Goal: Transaction & Acquisition: Purchase product/service

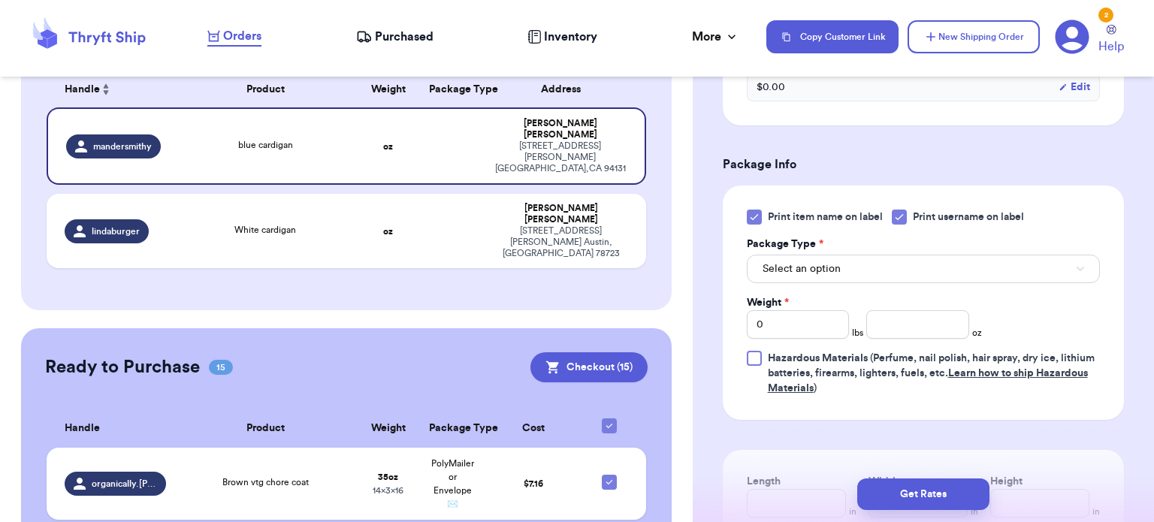
scroll to position [586, 0]
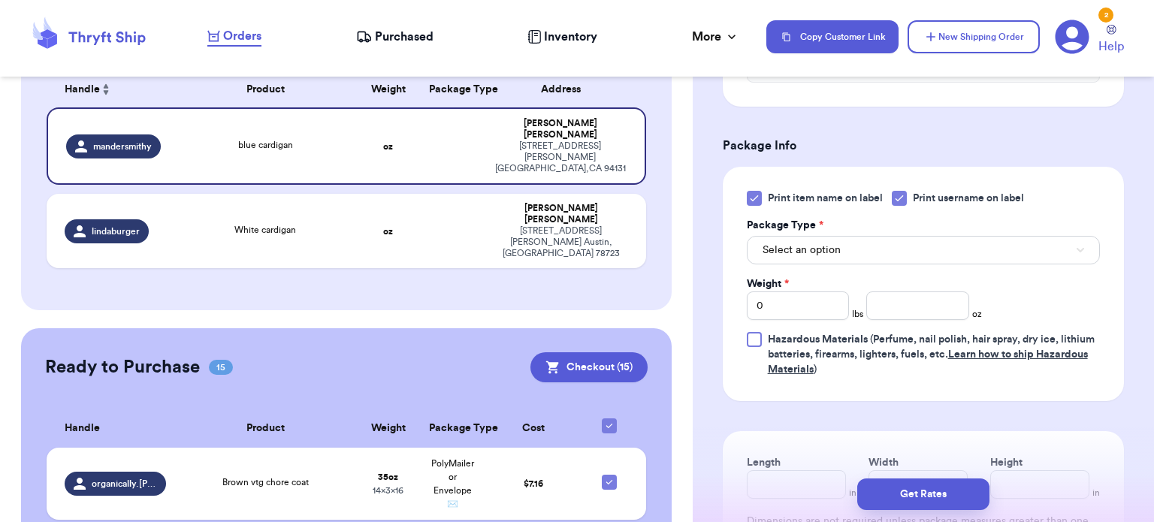
click at [745, 197] on div "Print item name on label Print username on label Package Type * Select an optio…" at bounding box center [923, 284] width 401 height 234
click at [756, 197] on icon at bounding box center [754, 198] width 12 height 12
click at [0, 0] on input "Print item name on label" at bounding box center [0, 0] width 0 height 0
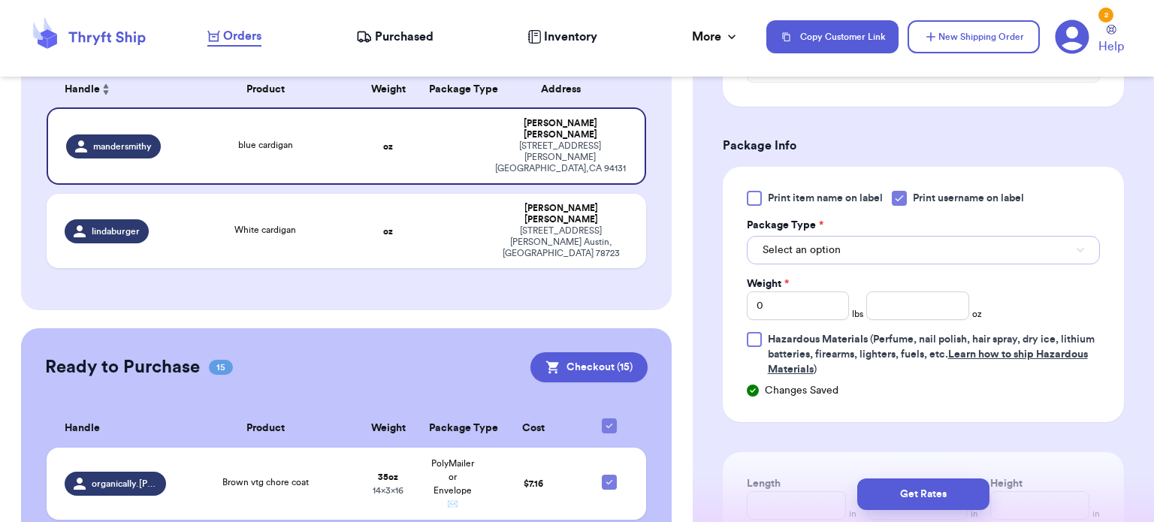
click at [826, 251] on span "Select an option" at bounding box center [801, 250] width 78 height 15
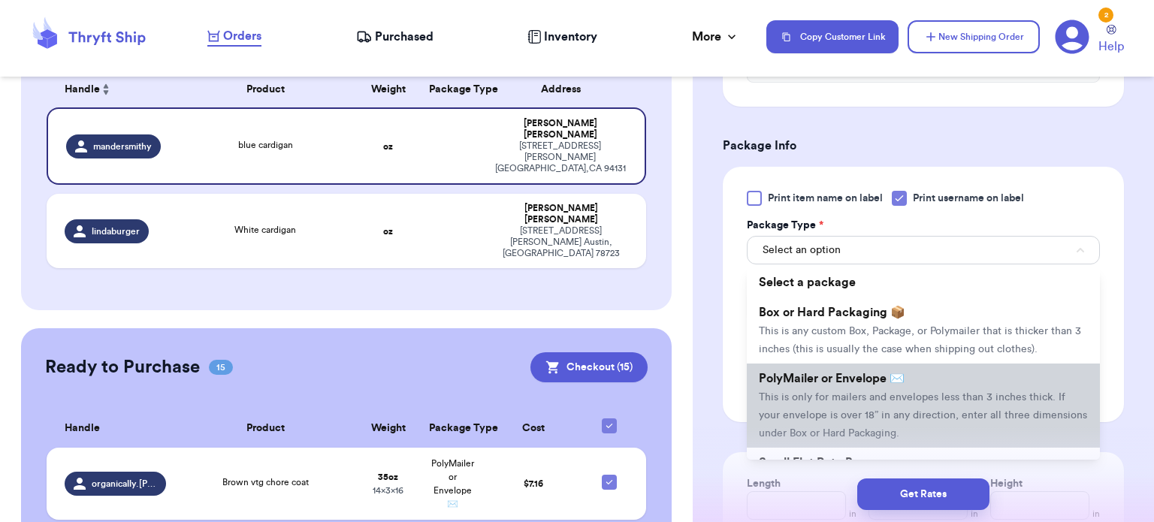
click at [877, 407] on li "PolyMailer or Envelope ✉️ This is only for mailers and envelopes less than 3 in…" at bounding box center [923, 406] width 353 height 84
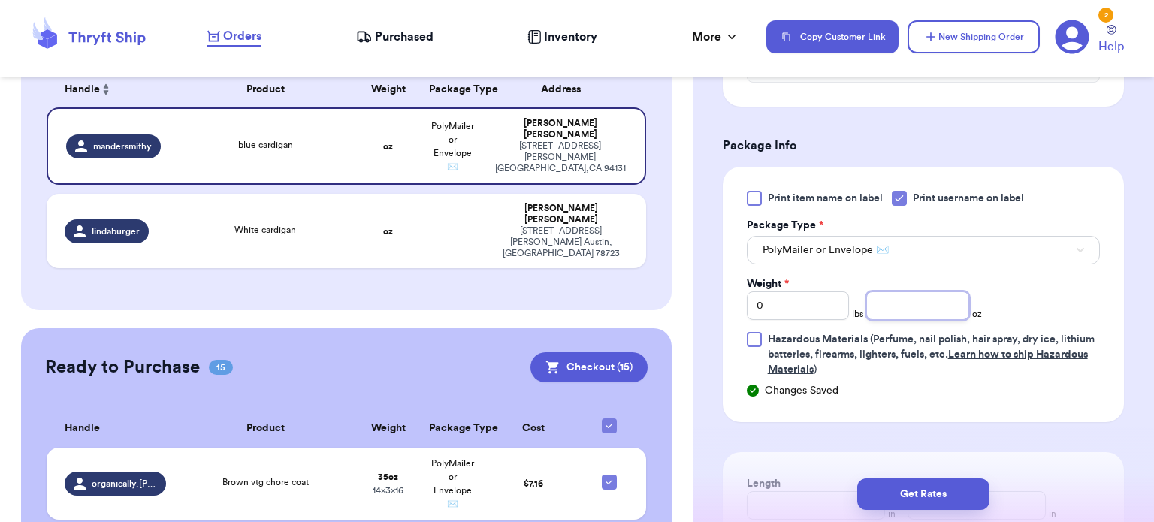
click at [919, 304] on input "number" at bounding box center [917, 305] width 103 height 29
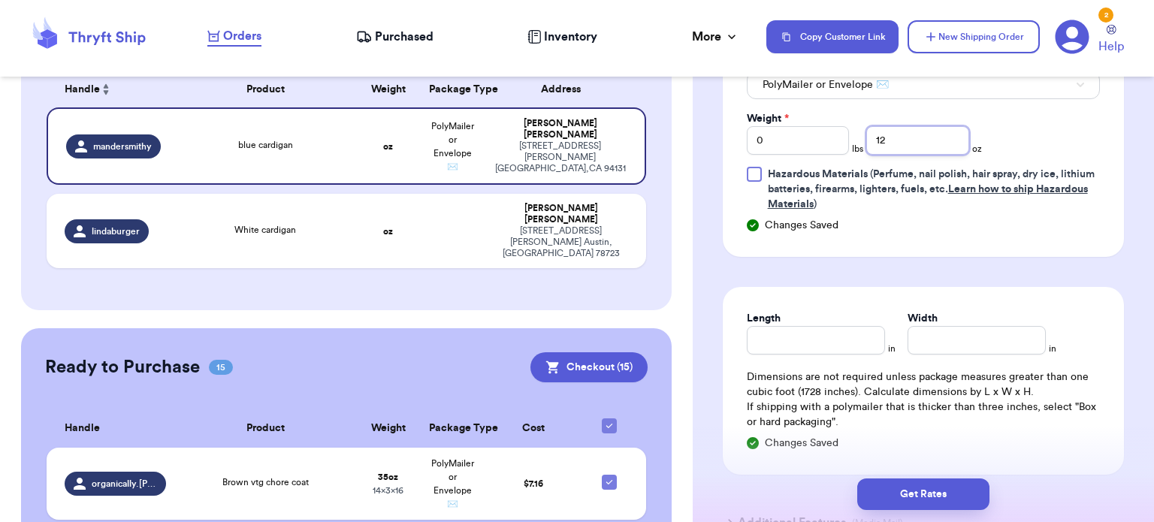
scroll to position [755, 0]
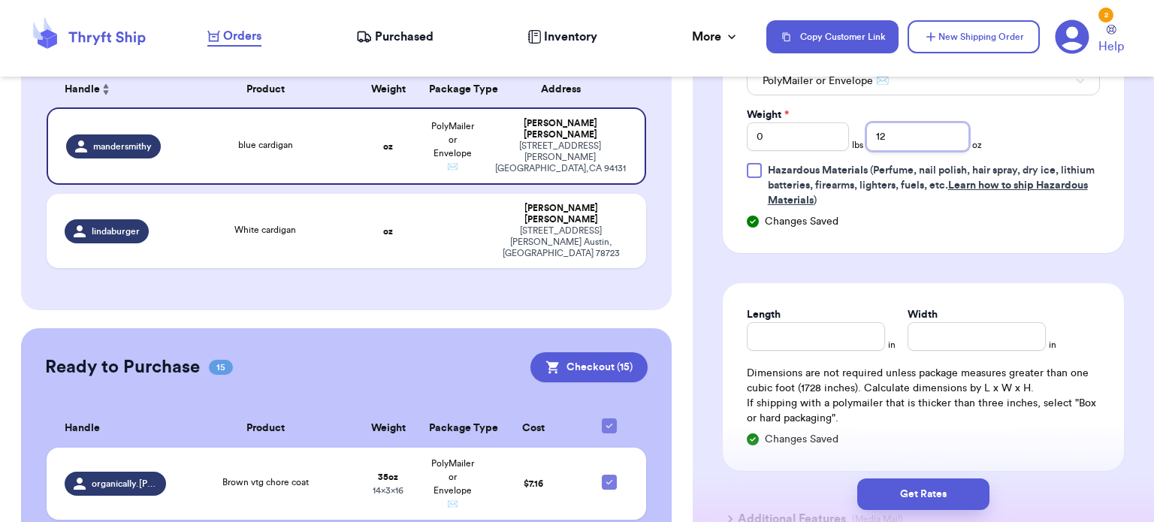
type input "12"
click at [781, 322] on input "Length" at bounding box center [816, 336] width 138 height 29
type input "14"
click at [945, 330] on input "Width *" at bounding box center [976, 336] width 138 height 29
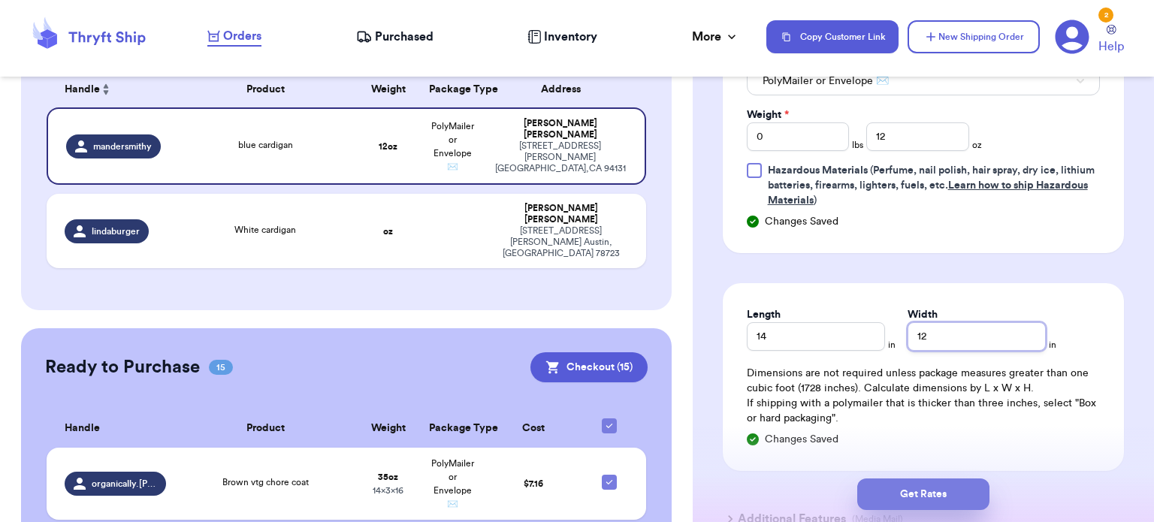
type input "12"
click at [929, 488] on button "Get Rates" at bounding box center [923, 495] width 132 height 32
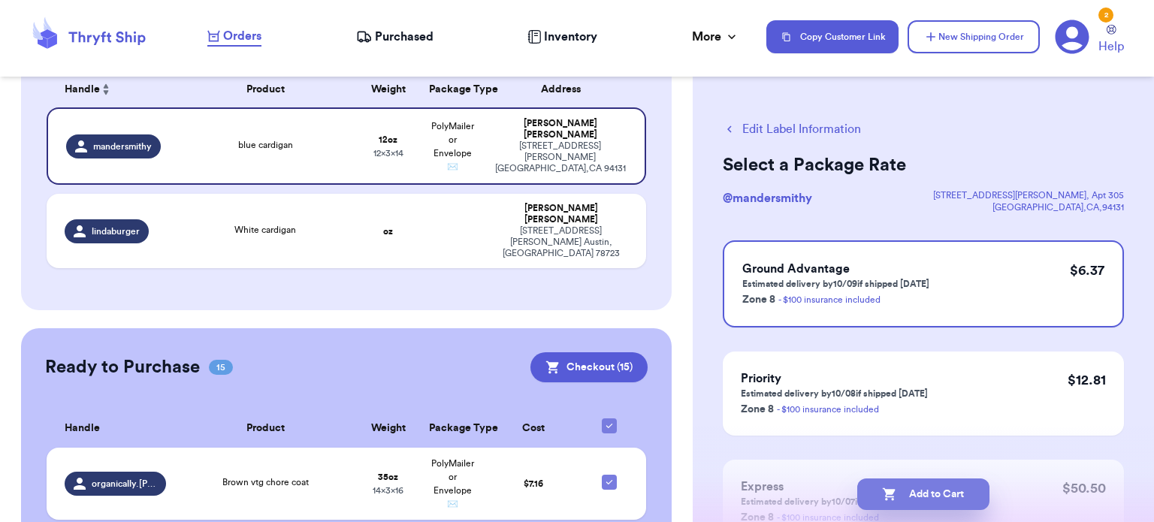
click at [931, 500] on button "Add to Cart" at bounding box center [923, 495] width 132 height 32
checkbox input "true"
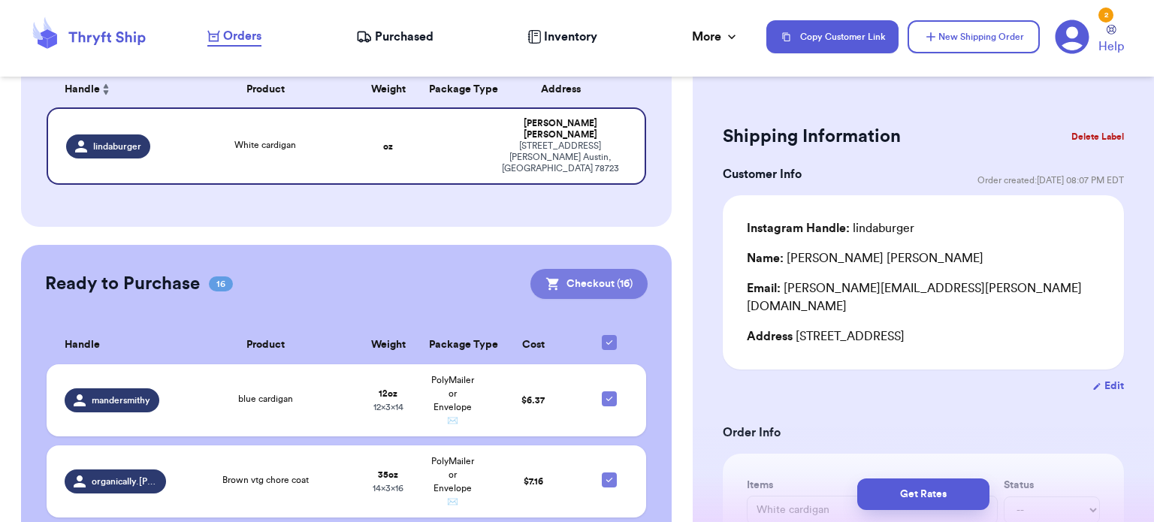
click at [607, 269] on button "Checkout ( 16 )" at bounding box center [588, 284] width 117 height 30
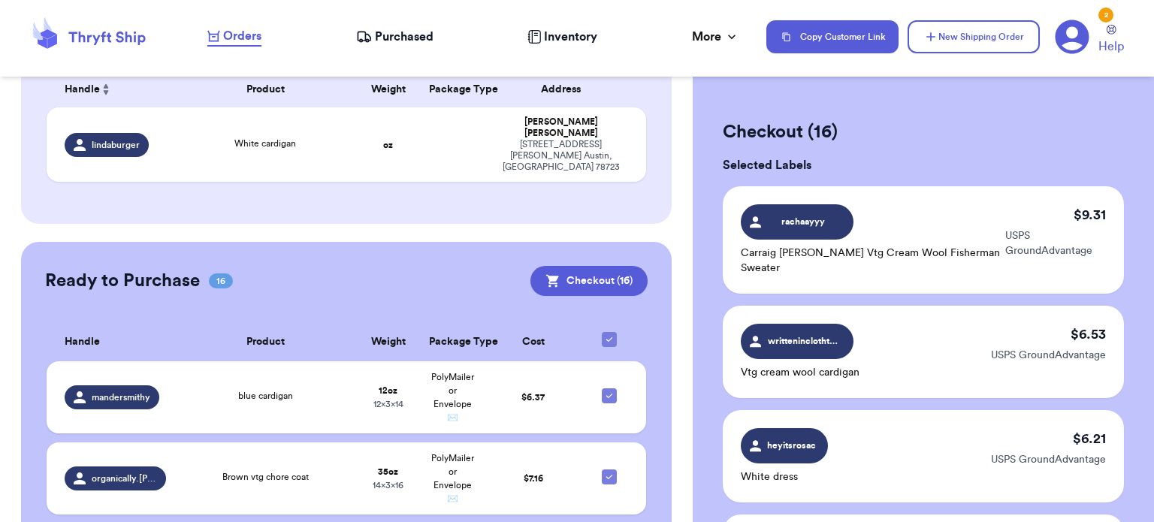
click at [971, 220] on div "rachaayyy Carraig [PERSON_NAME] Vtg Cream Wool Fisherman Sweater" at bounding box center [873, 239] width 264 height 71
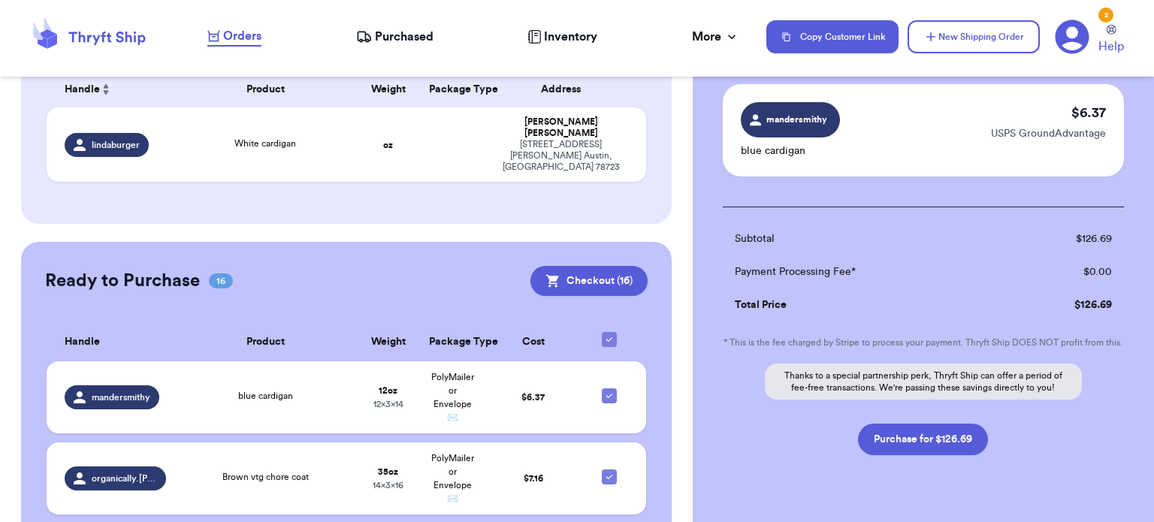
scroll to position [1715, 0]
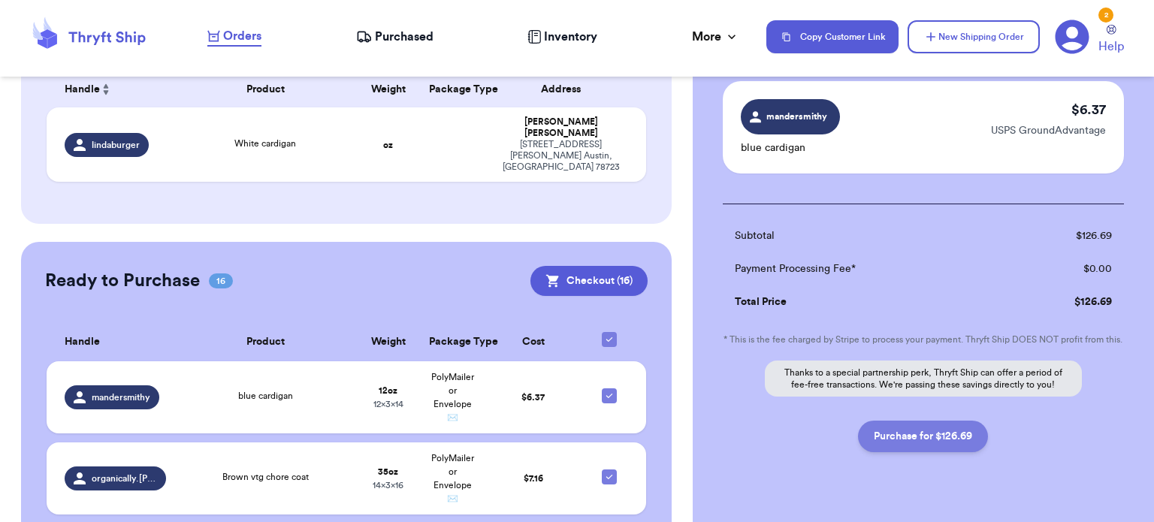
click at [913, 424] on button "Purchase for $126.69" at bounding box center [923, 437] width 130 height 32
checkbox input "false"
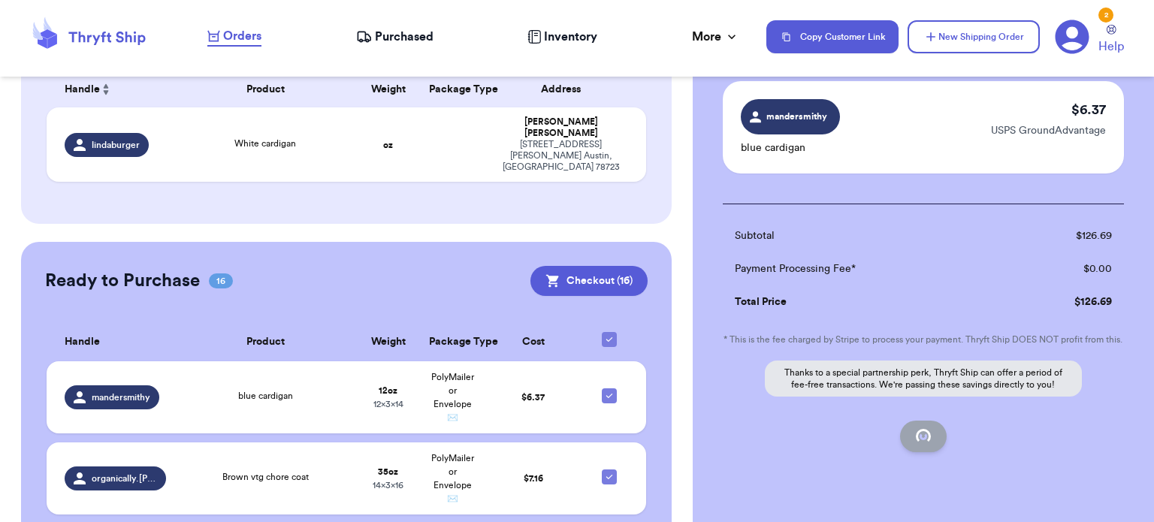
checkbox input "false"
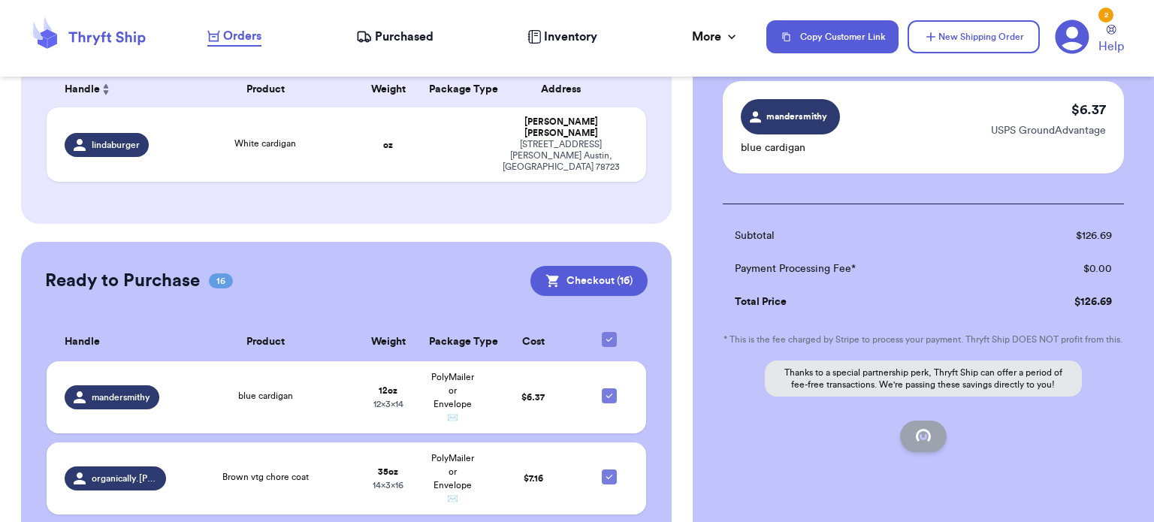
checkbox input "false"
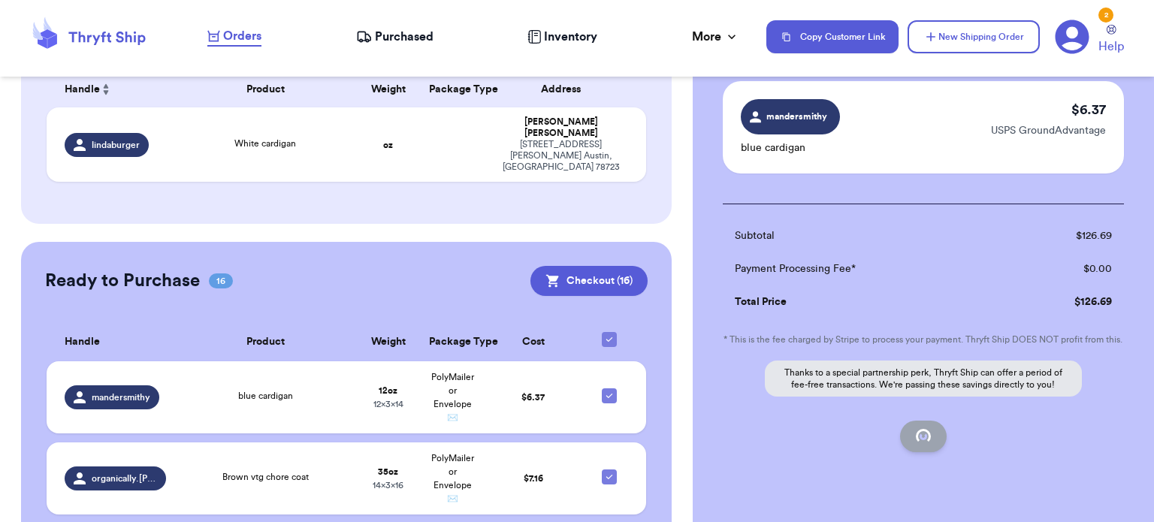
checkbox input "false"
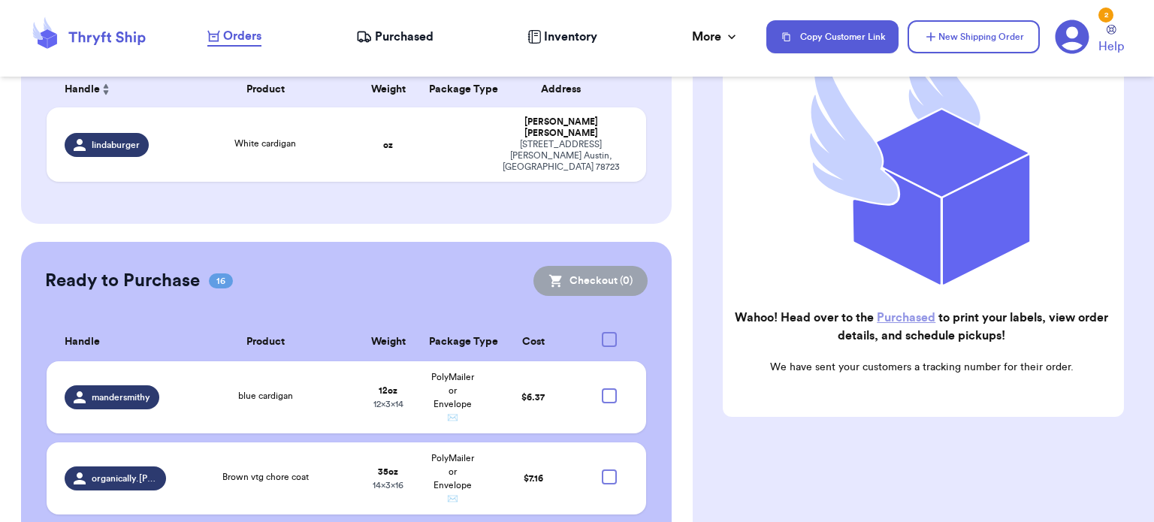
checkbox input "true"
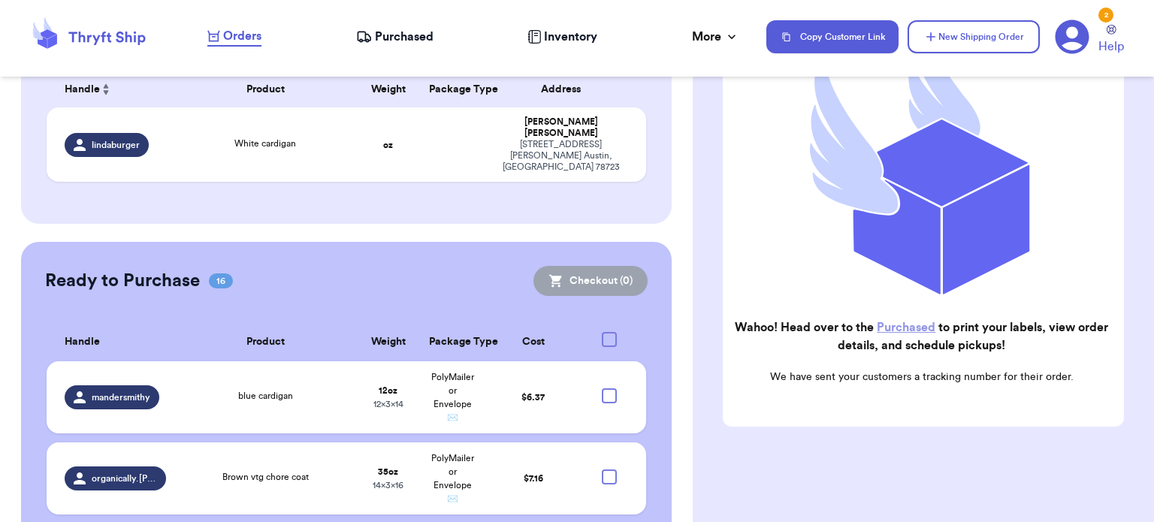
scroll to position [167, 0]
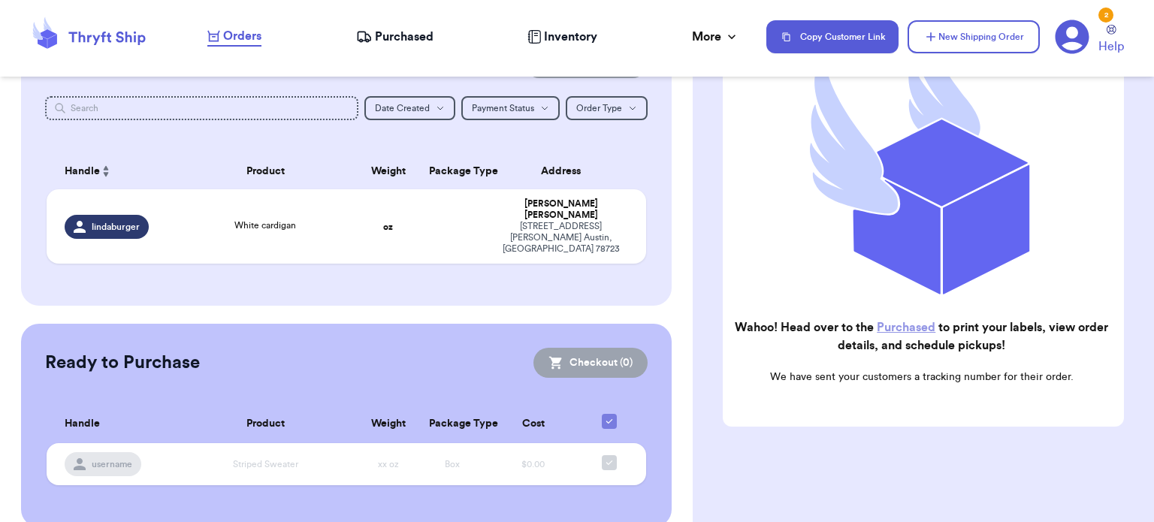
click at [371, 32] on icon at bounding box center [364, 36] width 16 height 15
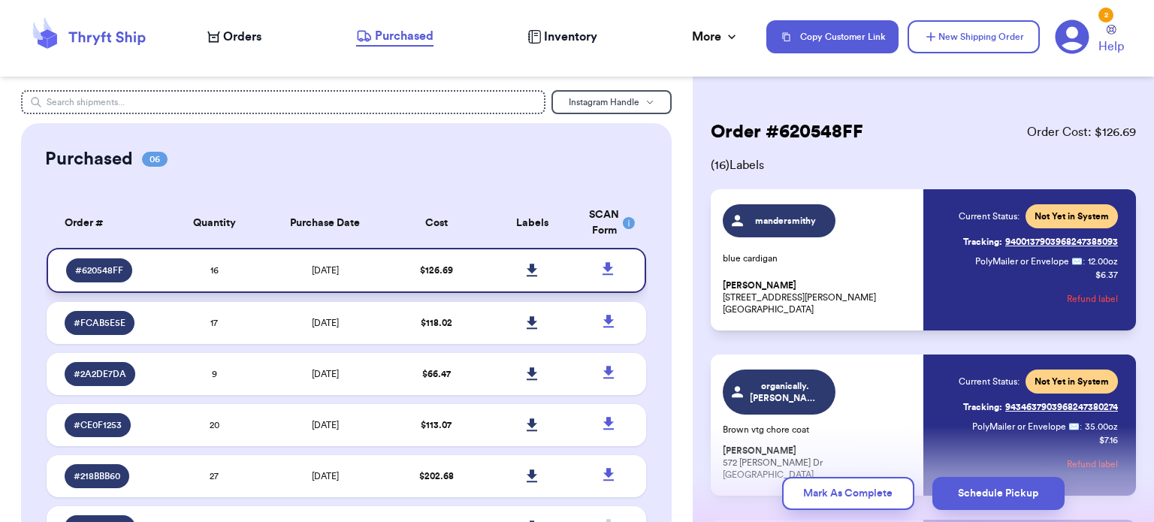
click at [527, 266] on icon at bounding box center [532, 271] width 11 height 14
